Goal: Information Seeking & Learning: Check status

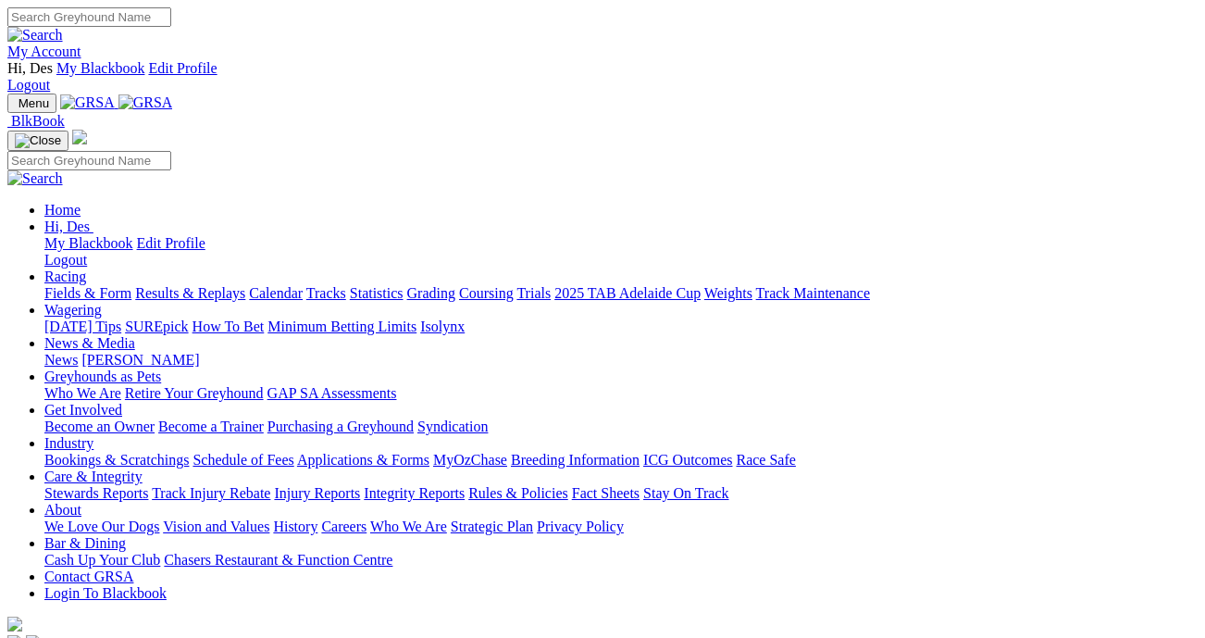
click at [225, 285] on link "Results & Replays" at bounding box center [190, 293] width 110 height 16
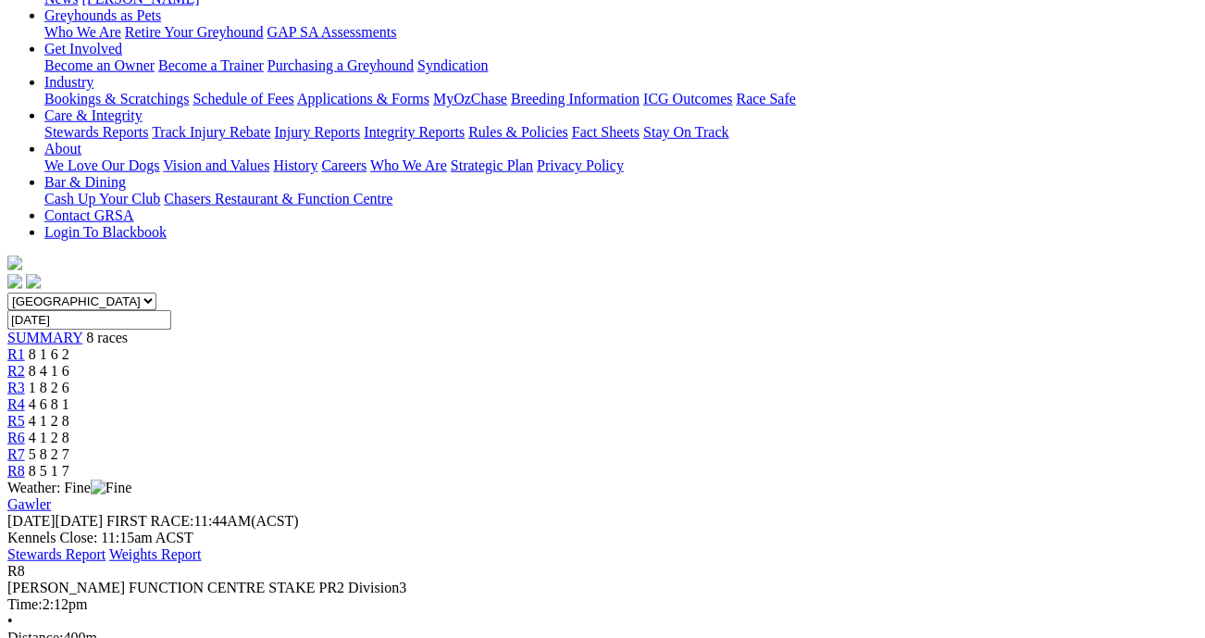
scroll to position [396, 0]
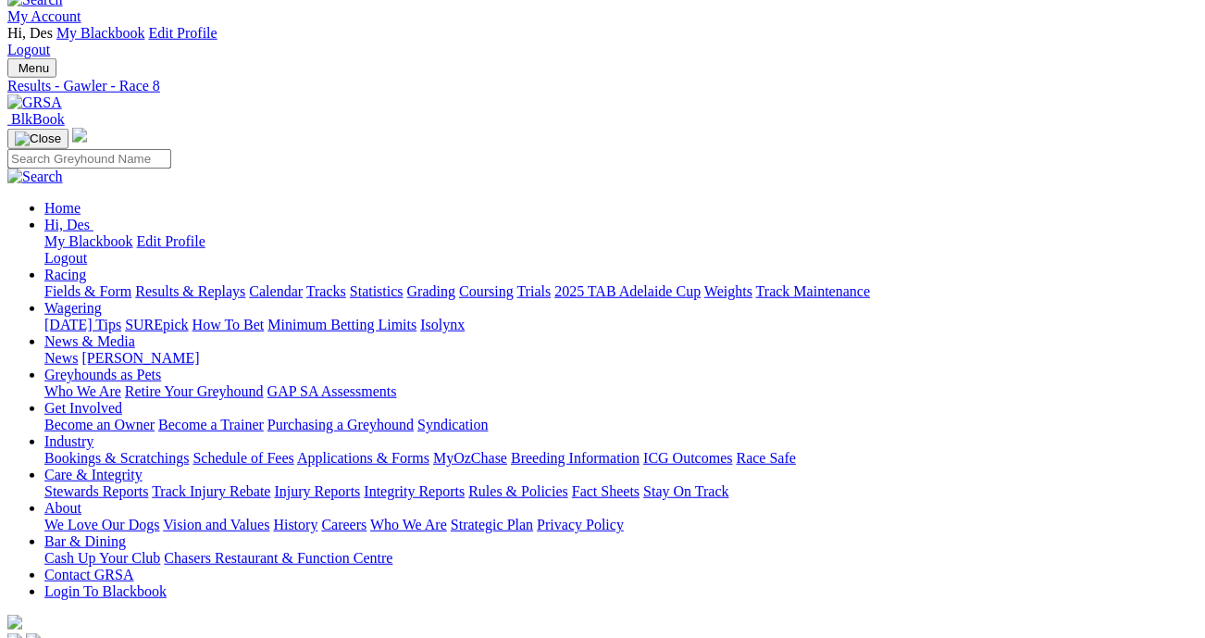
scroll to position [0, 0]
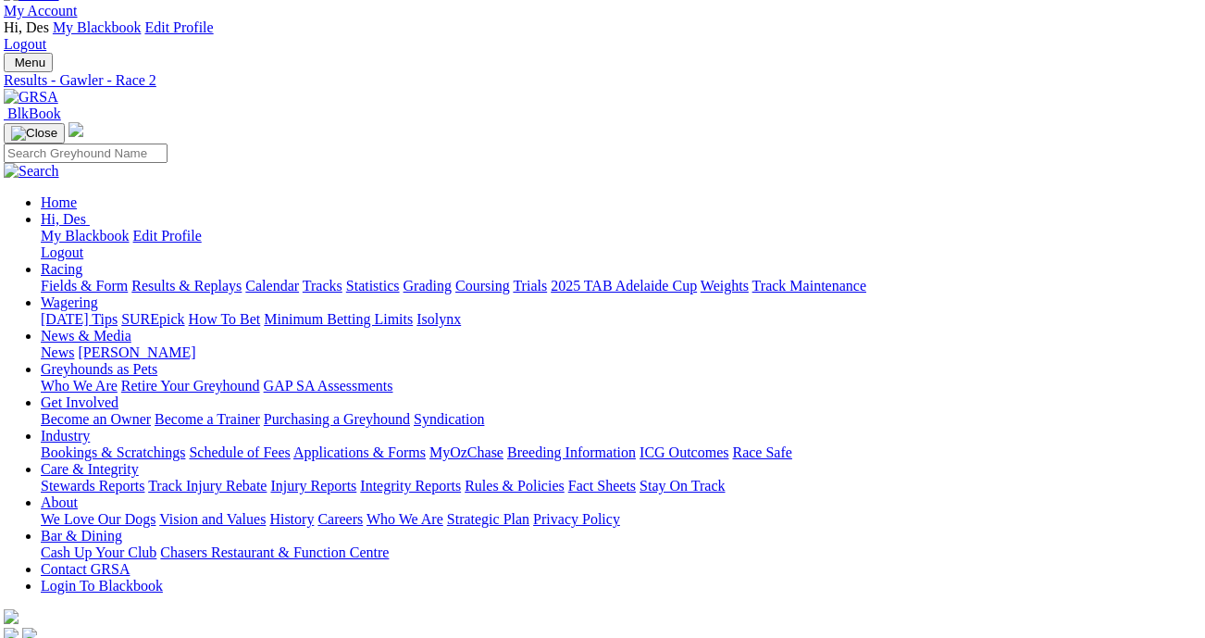
scroll to position [38, 4]
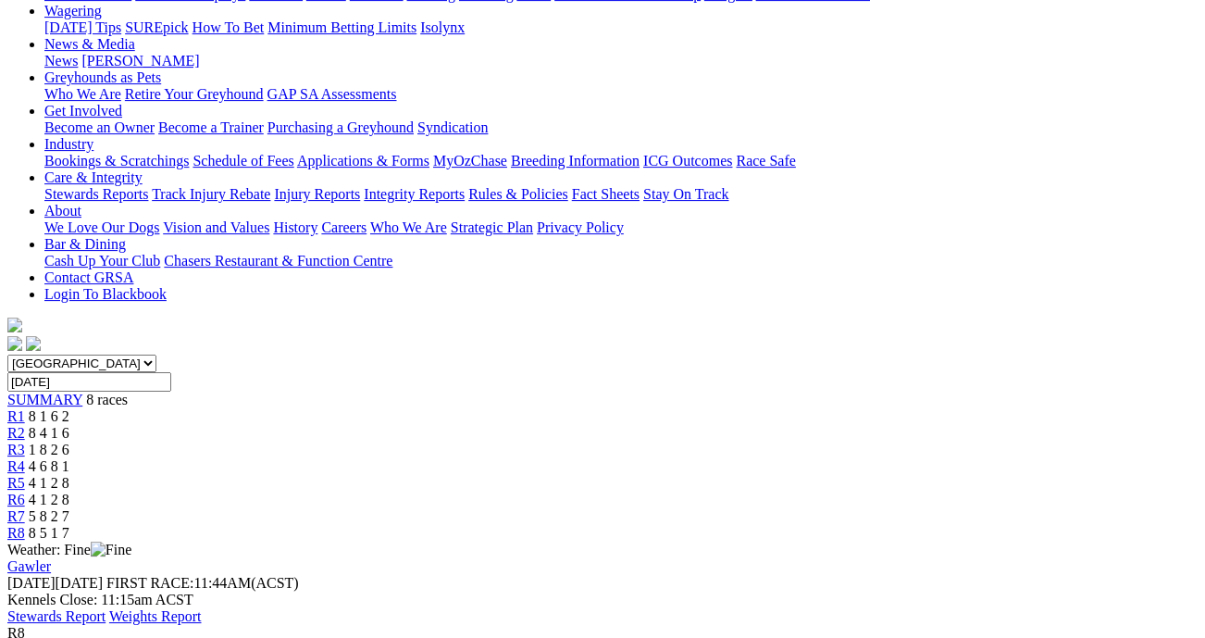
scroll to position [280, 0]
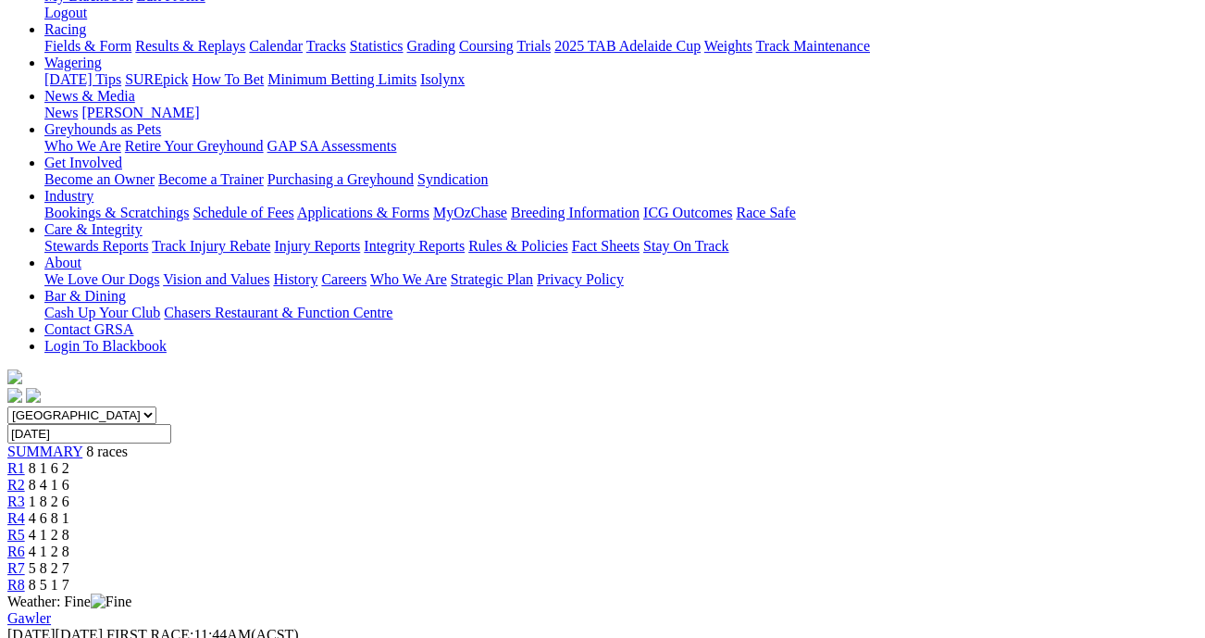
click at [69, 510] on span "4 6 8 1" at bounding box center [49, 518] width 41 height 16
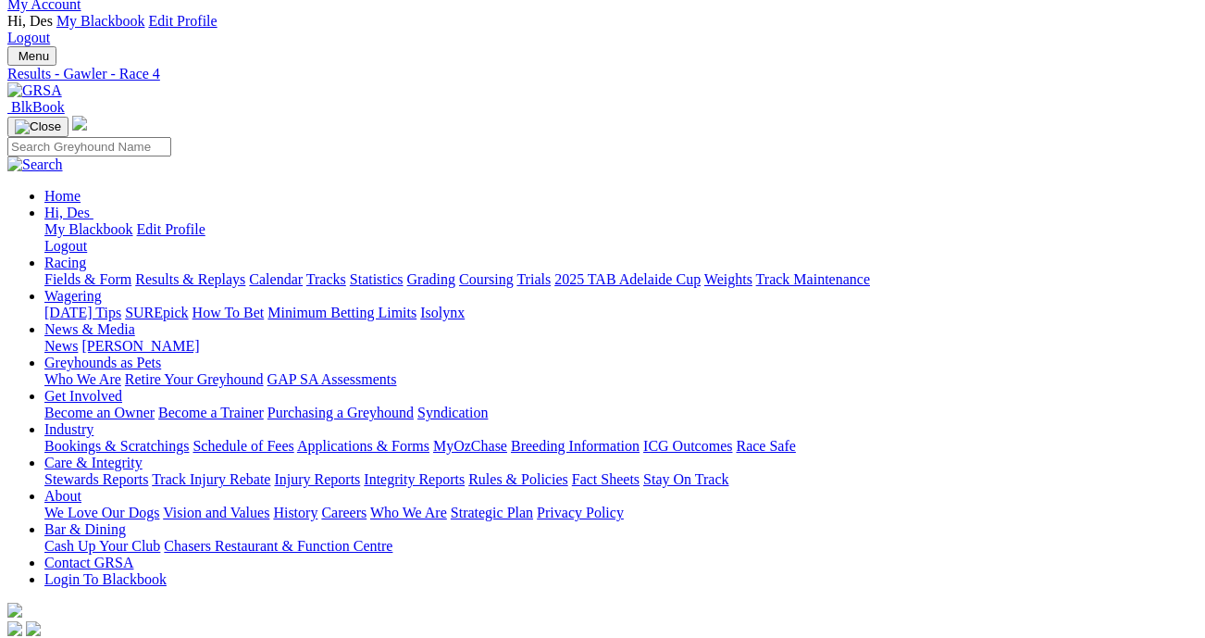
scroll to position [14, 0]
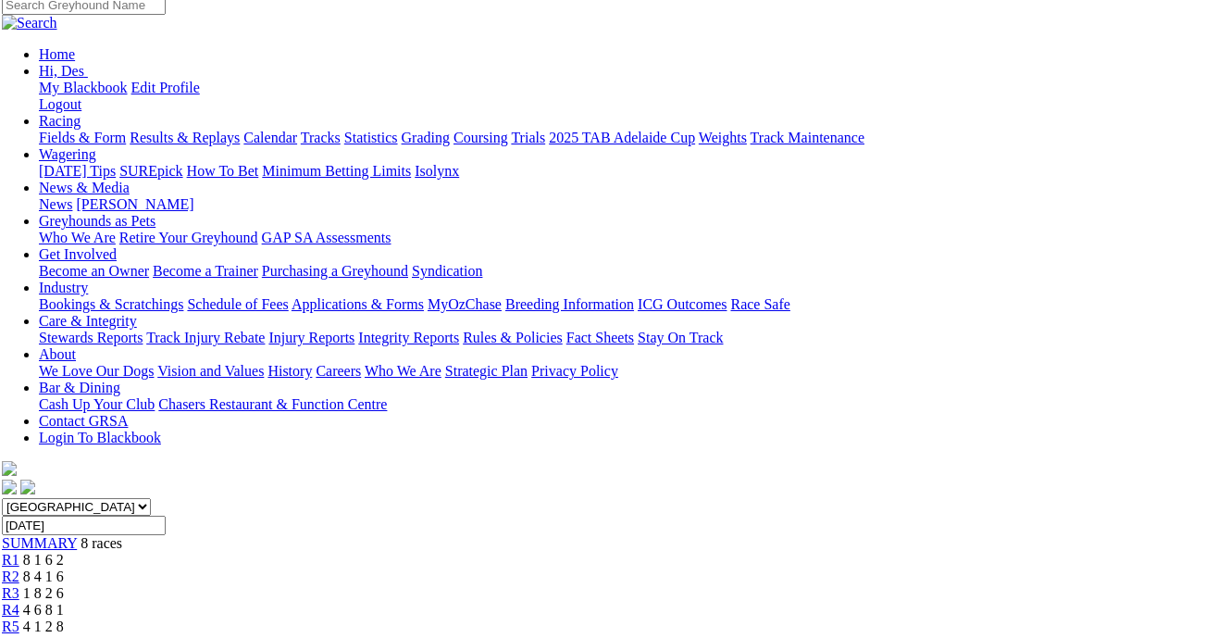
scroll to position [183, 6]
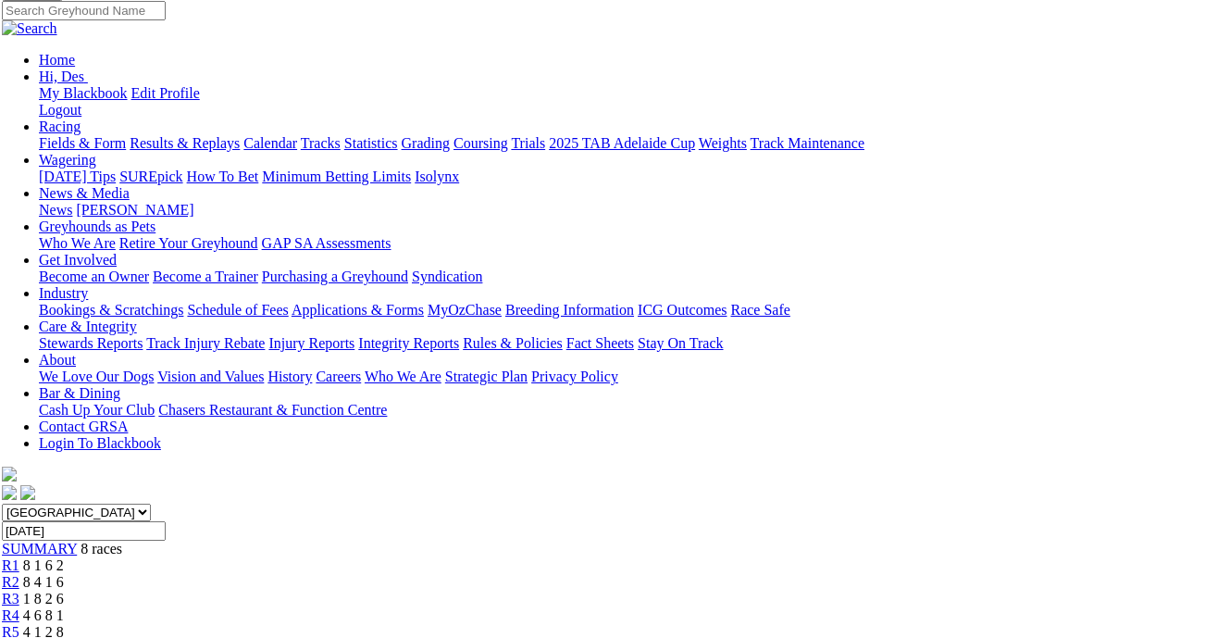
click at [64, 637] on span "4 1 2 8" at bounding box center [43, 649] width 41 height 16
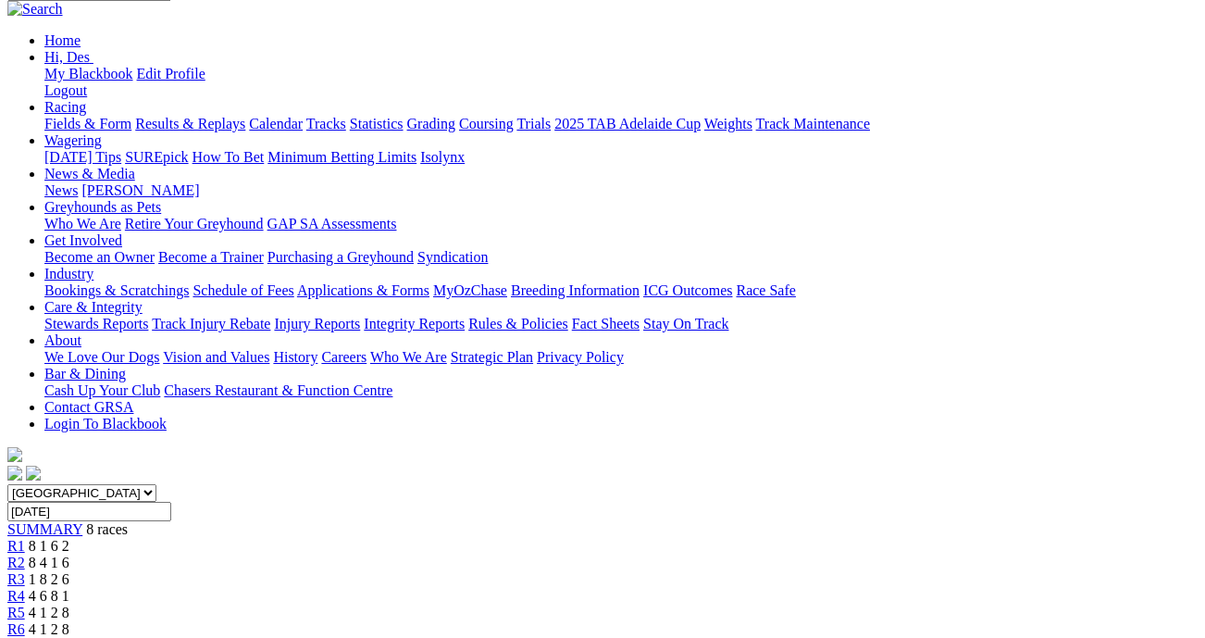
scroll to position [197, 0]
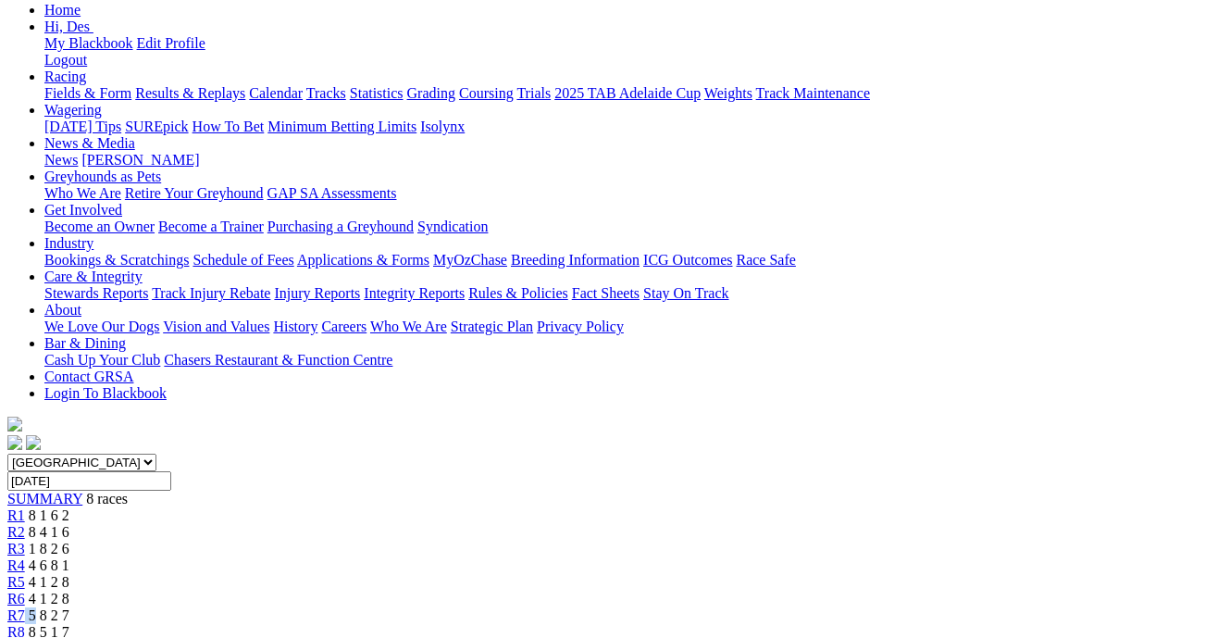
scroll to position [243, 0]
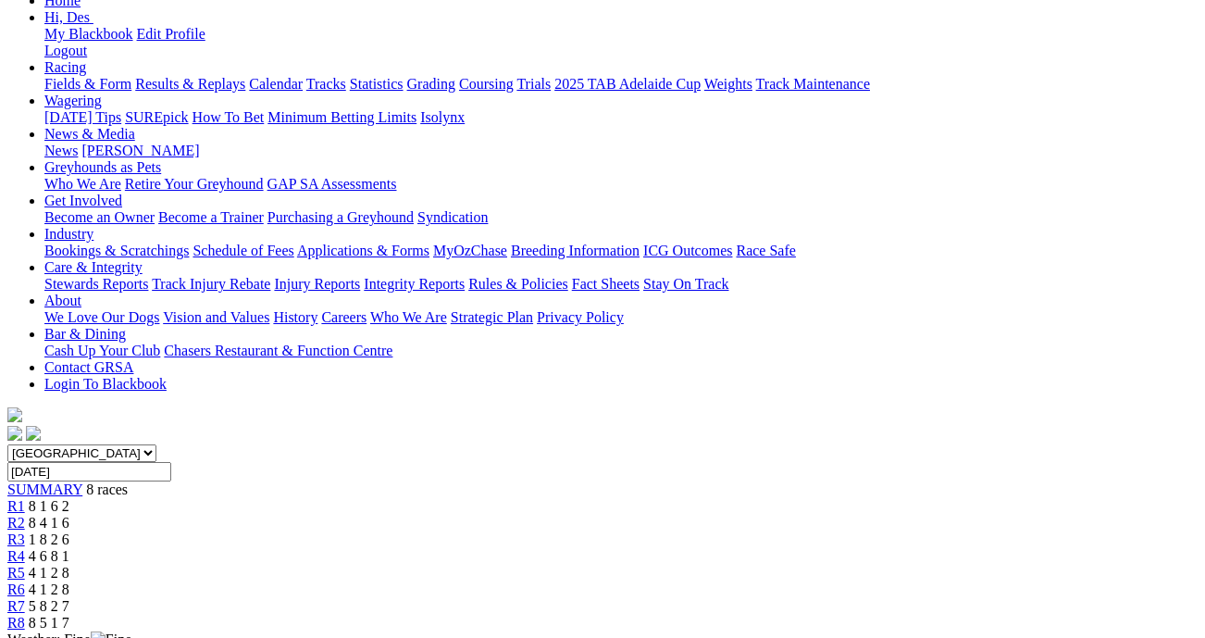
click at [69, 598] on span "5 8 2 7" at bounding box center [49, 606] width 41 height 16
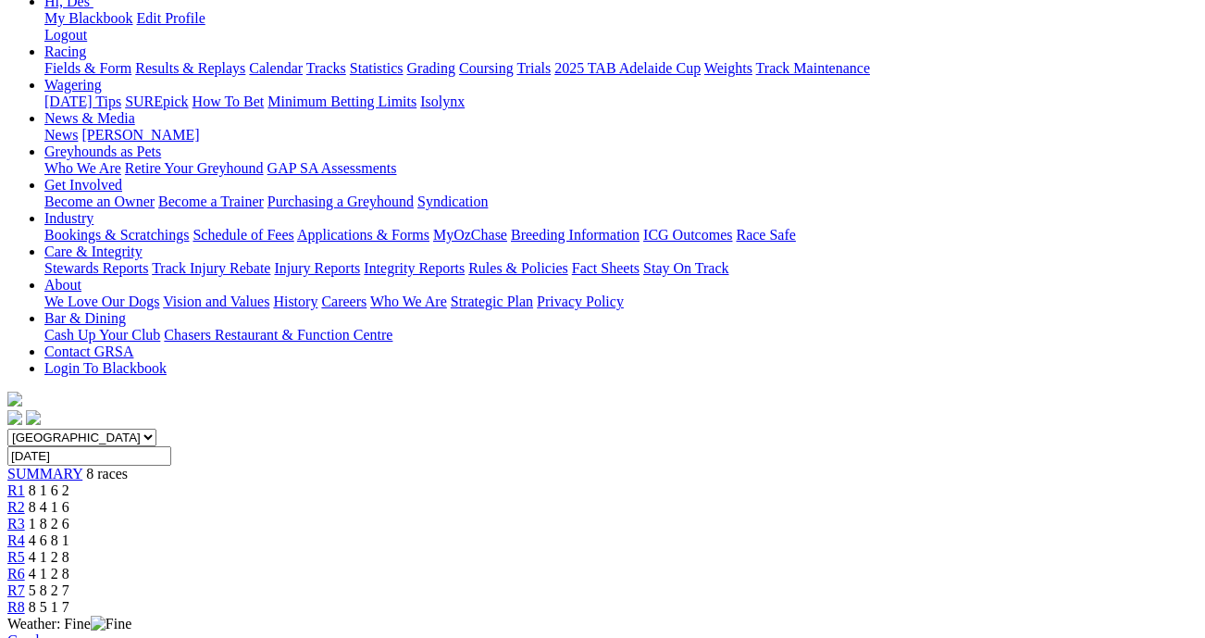
scroll to position [256, 0]
click at [25, 534] on span "R4" at bounding box center [16, 542] width 18 height 16
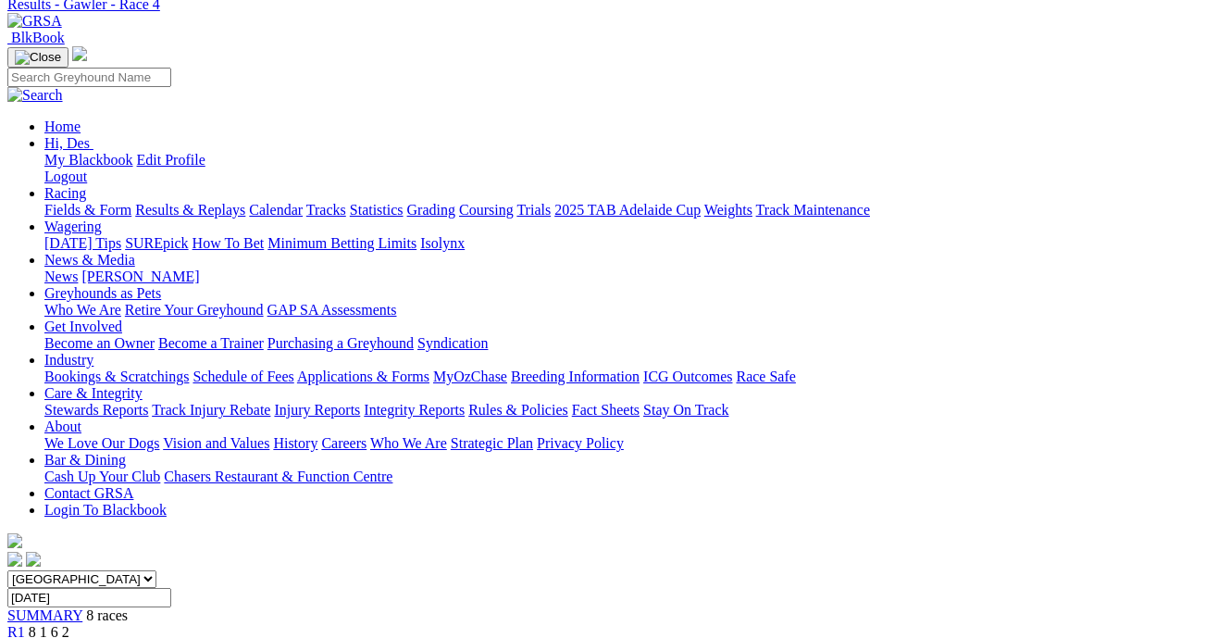
scroll to position [147, 0]
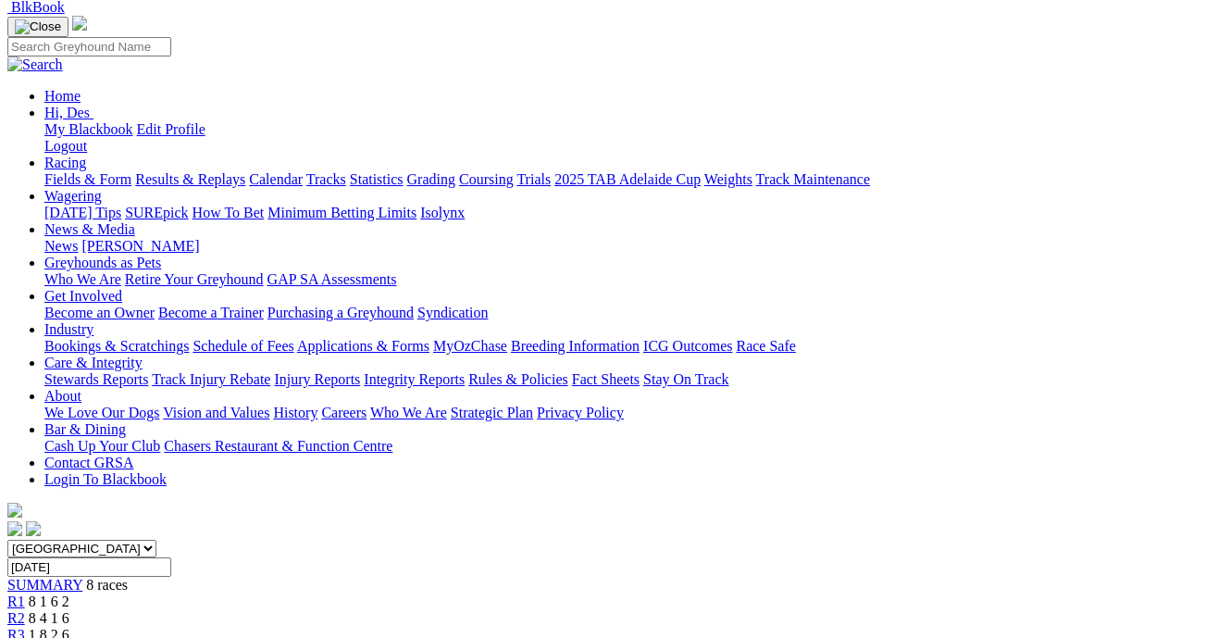
click at [25, 627] on link "R3" at bounding box center [16, 635] width 18 height 16
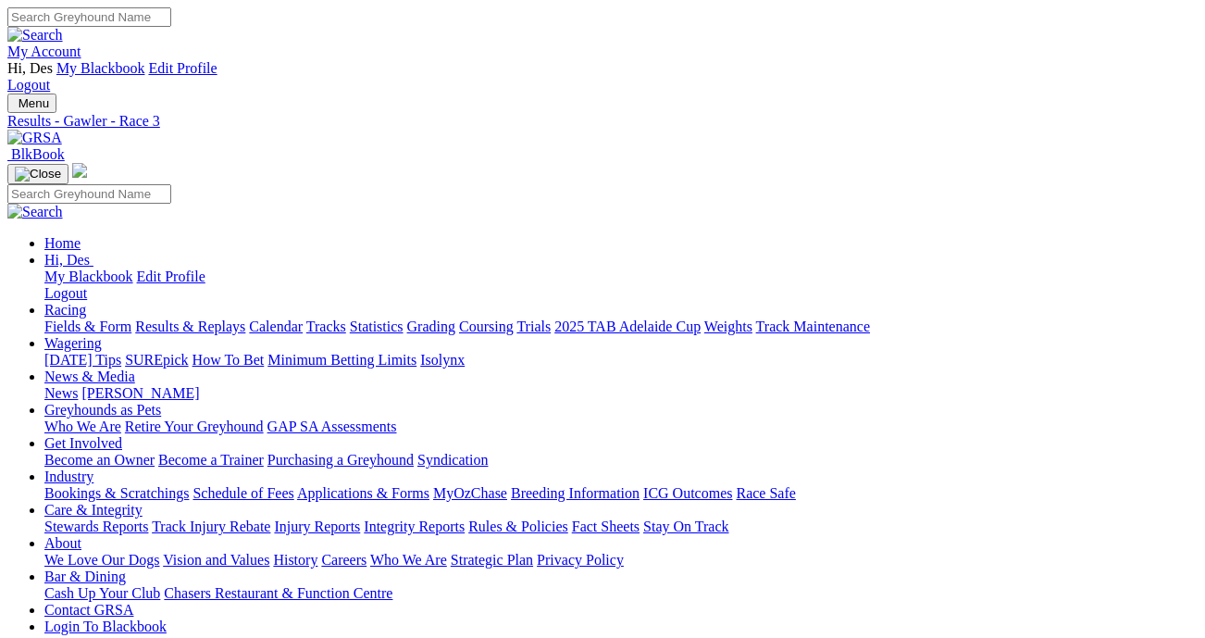
click at [86, 302] on link "Racing" at bounding box center [65, 310] width 42 height 16
click at [79, 318] on link "Fields & Form" at bounding box center [87, 326] width 87 height 16
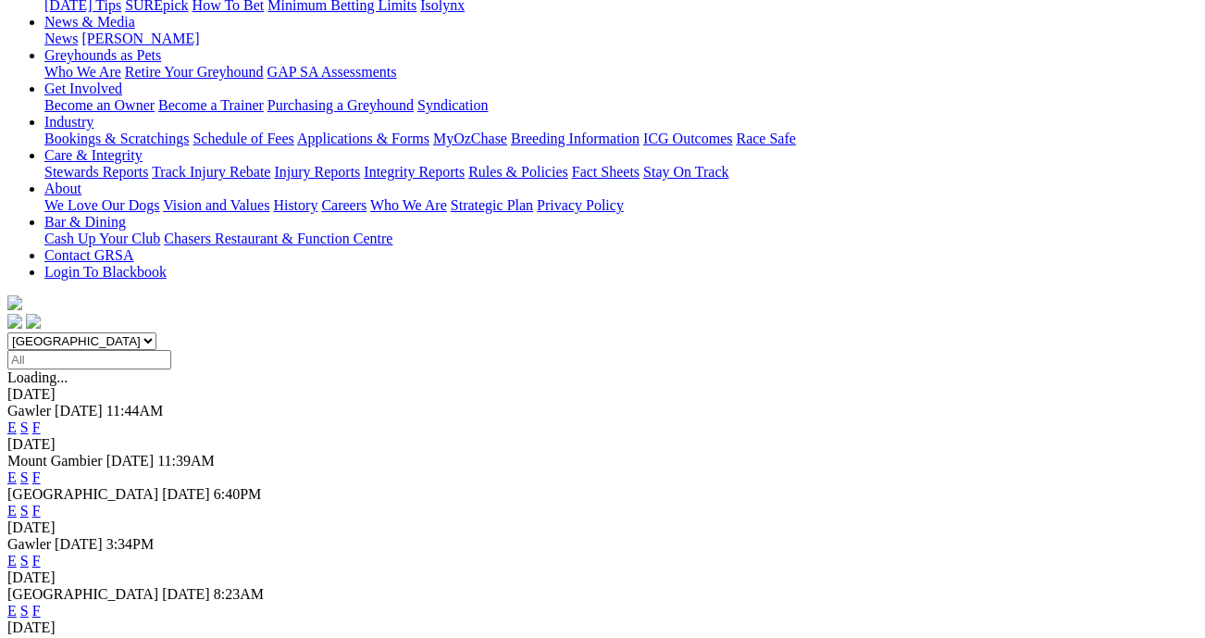
scroll to position [360, 0]
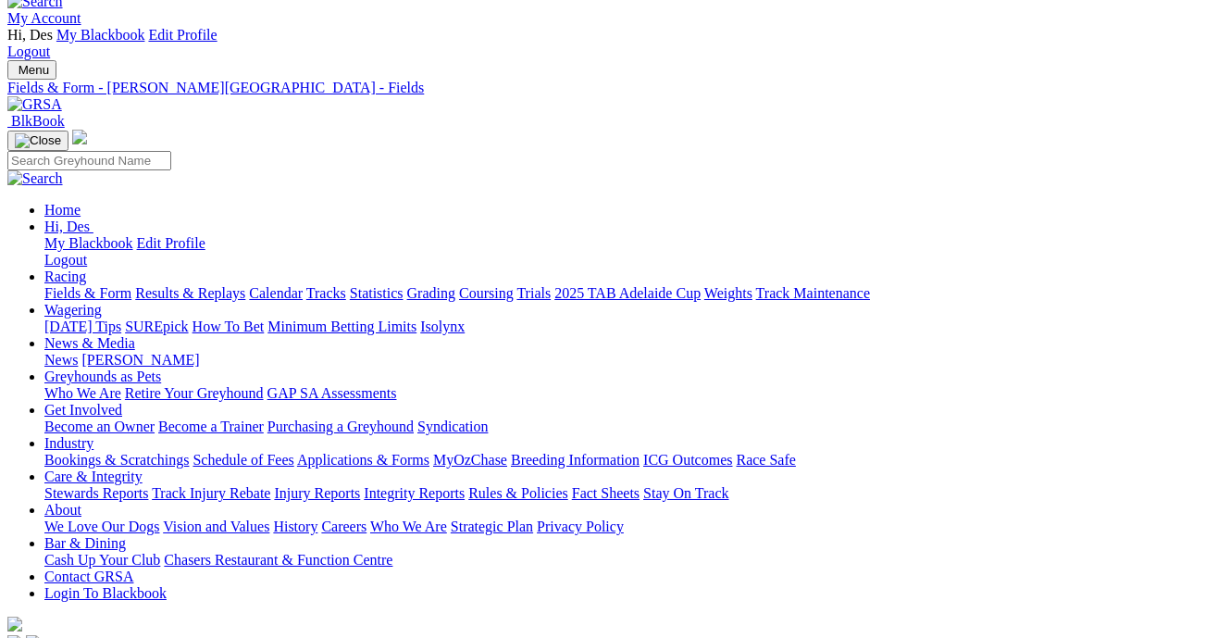
scroll to position [0, 6]
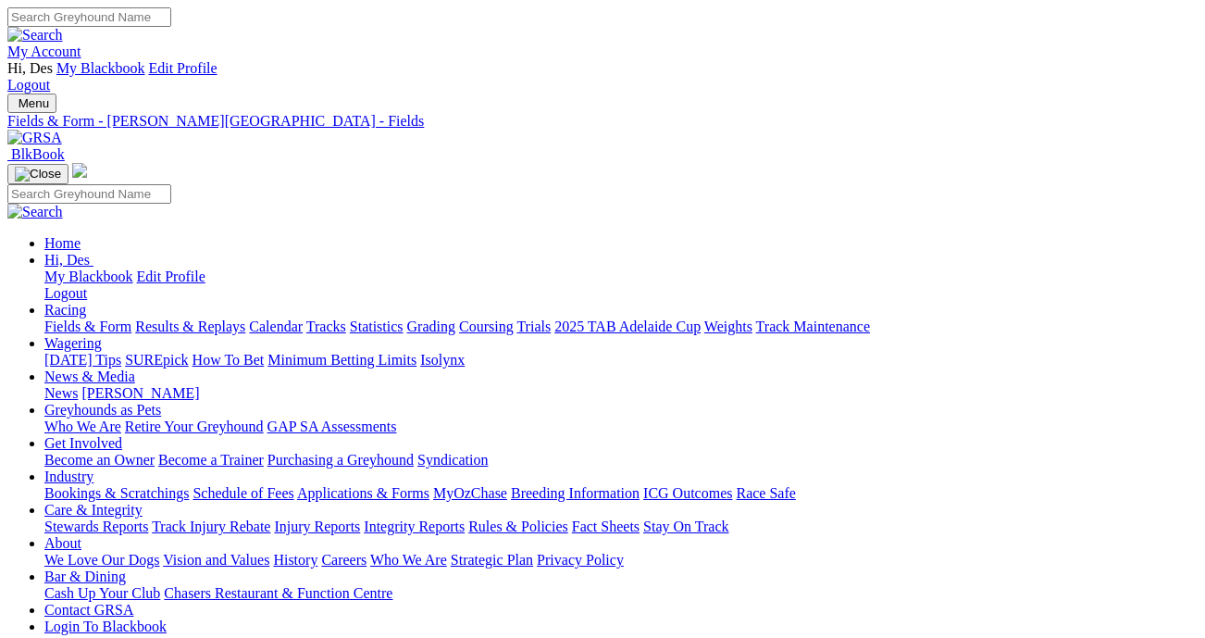
click at [99, 318] on link "Fields & Form" at bounding box center [87, 326] width 87 height 16
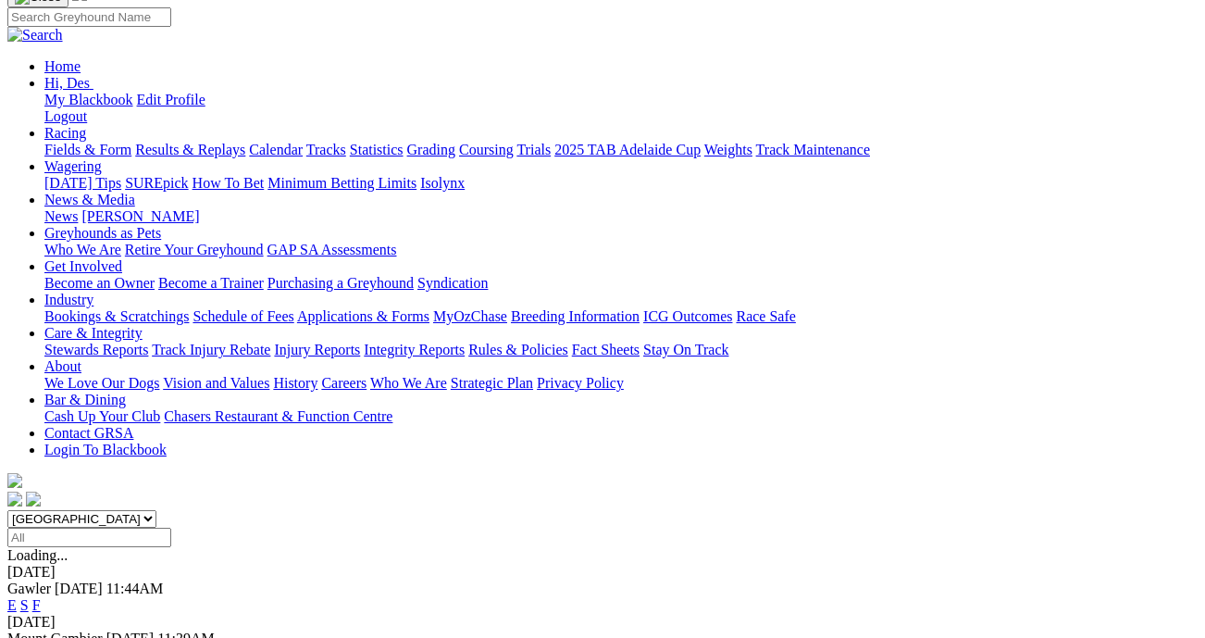
scroll to position [192, 0]
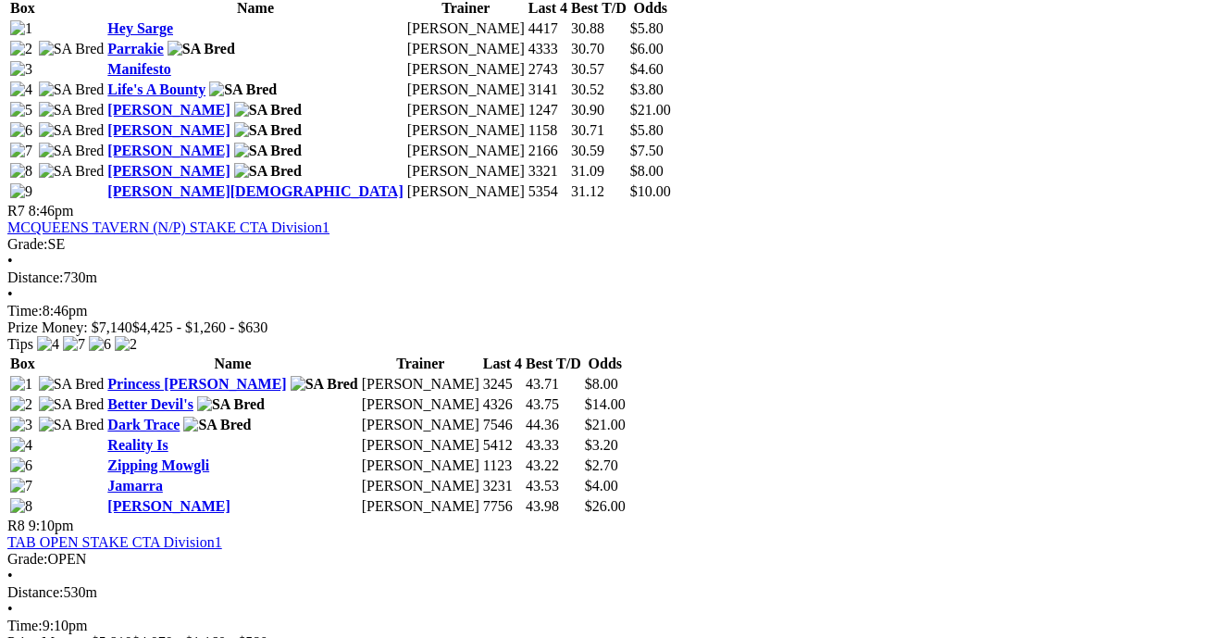
scroll to position [2877, 0]
